Goal: Information Seeking & Learning: Find specific fact

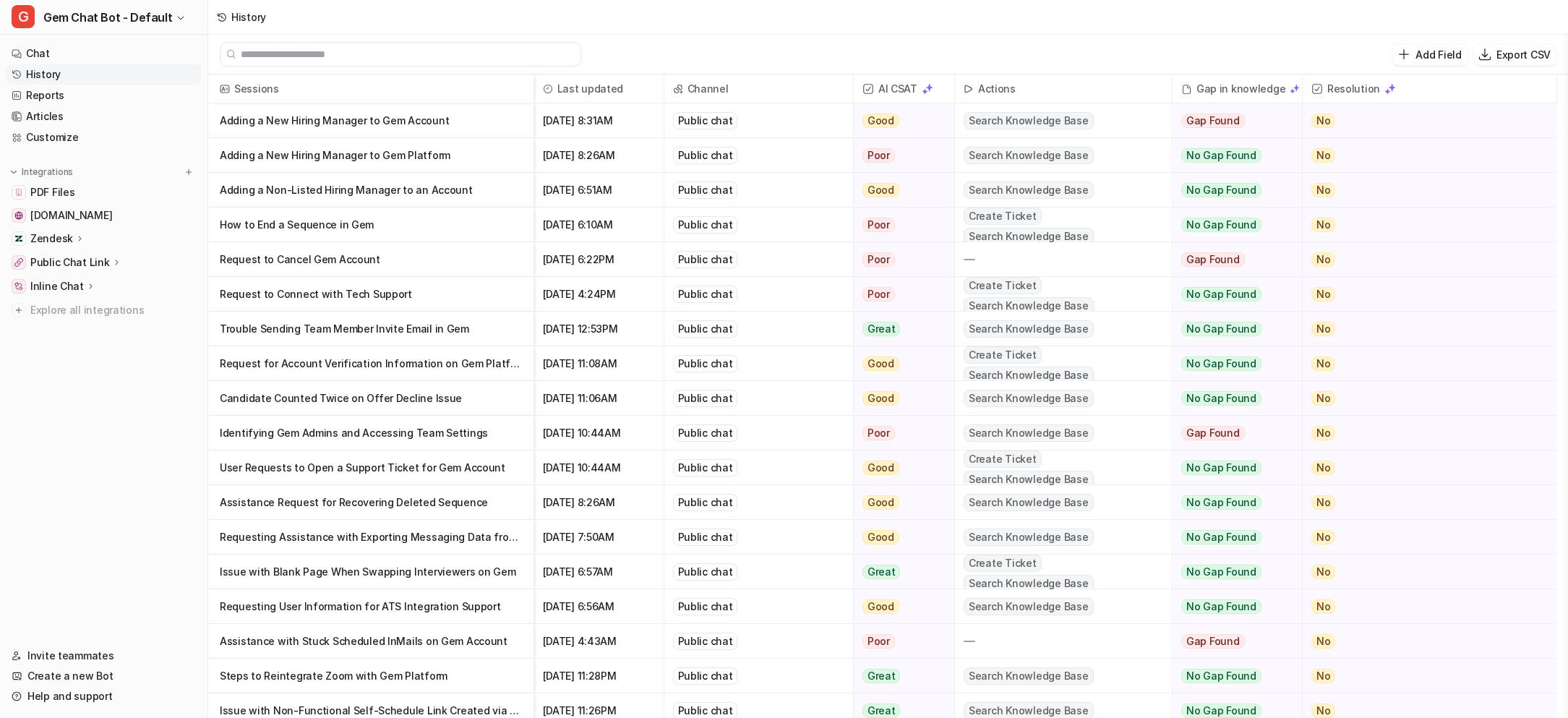
click at [460, 226] on p "How to End a Sequence in Gem" at bounding box center [371, 225] width 302 height 35
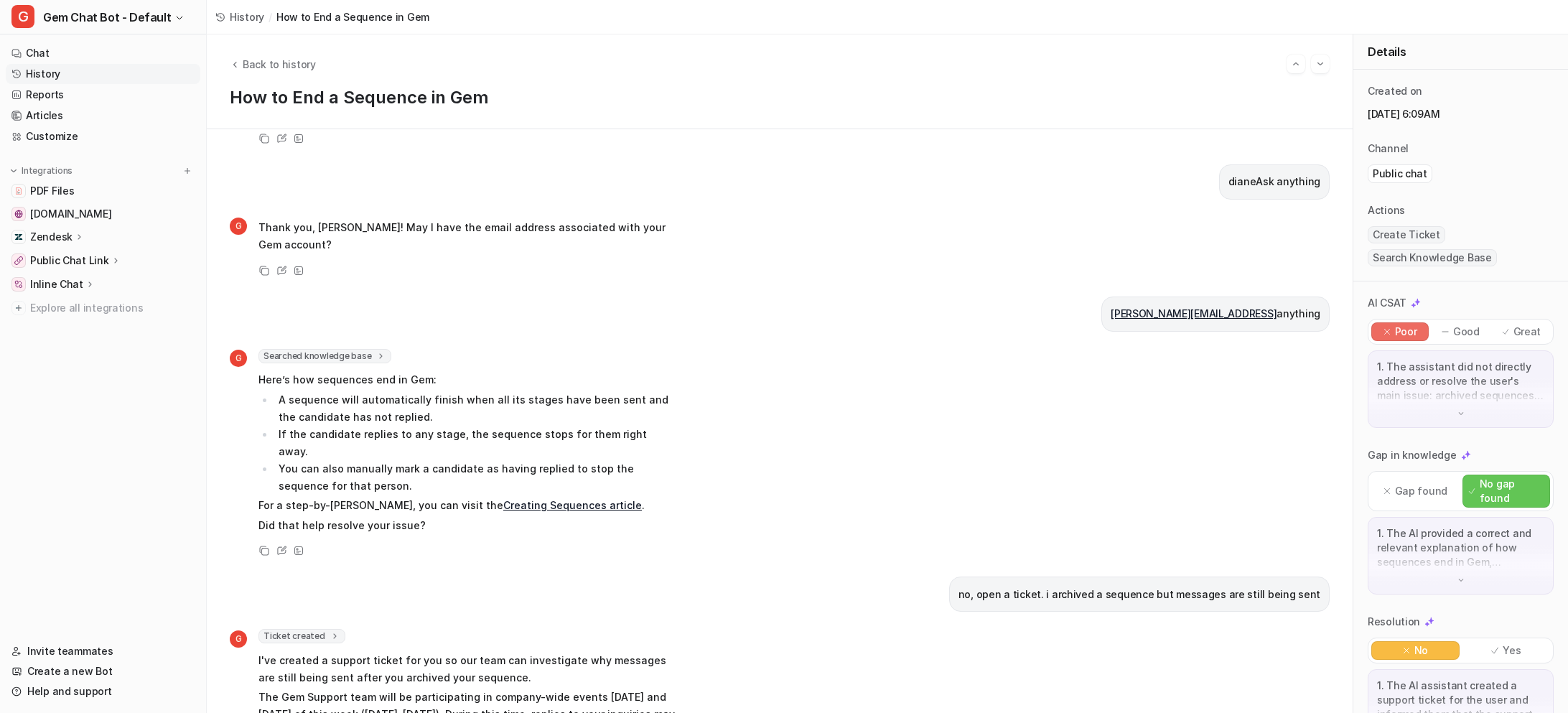
scroll to position [219, 0]
